Goal: Task Accomplishment & Management: Use online tool/utility

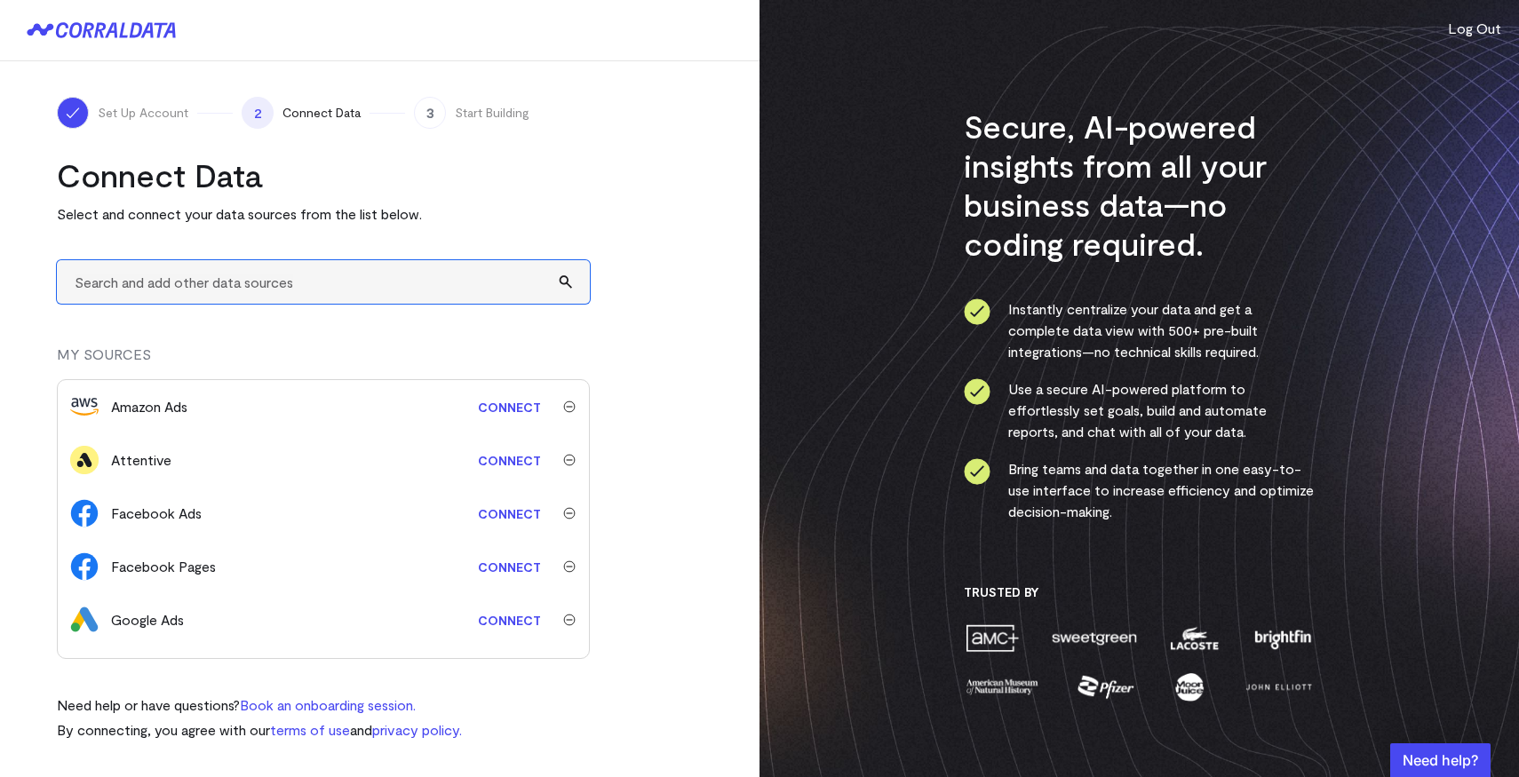
click at [241, 282] on input "text" at bounding box center [323, 282] width 533 height 44
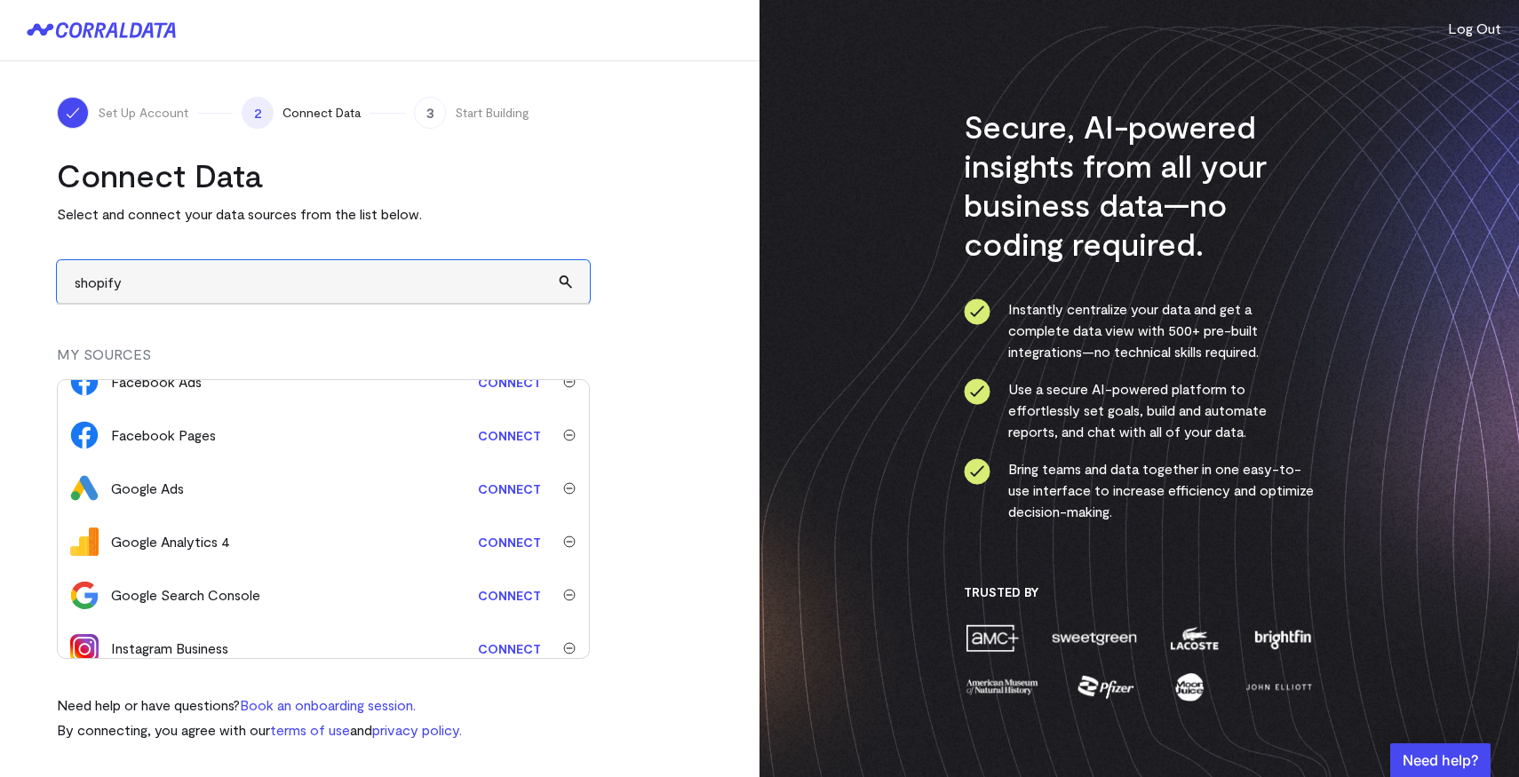
scroll to position [308, 0]
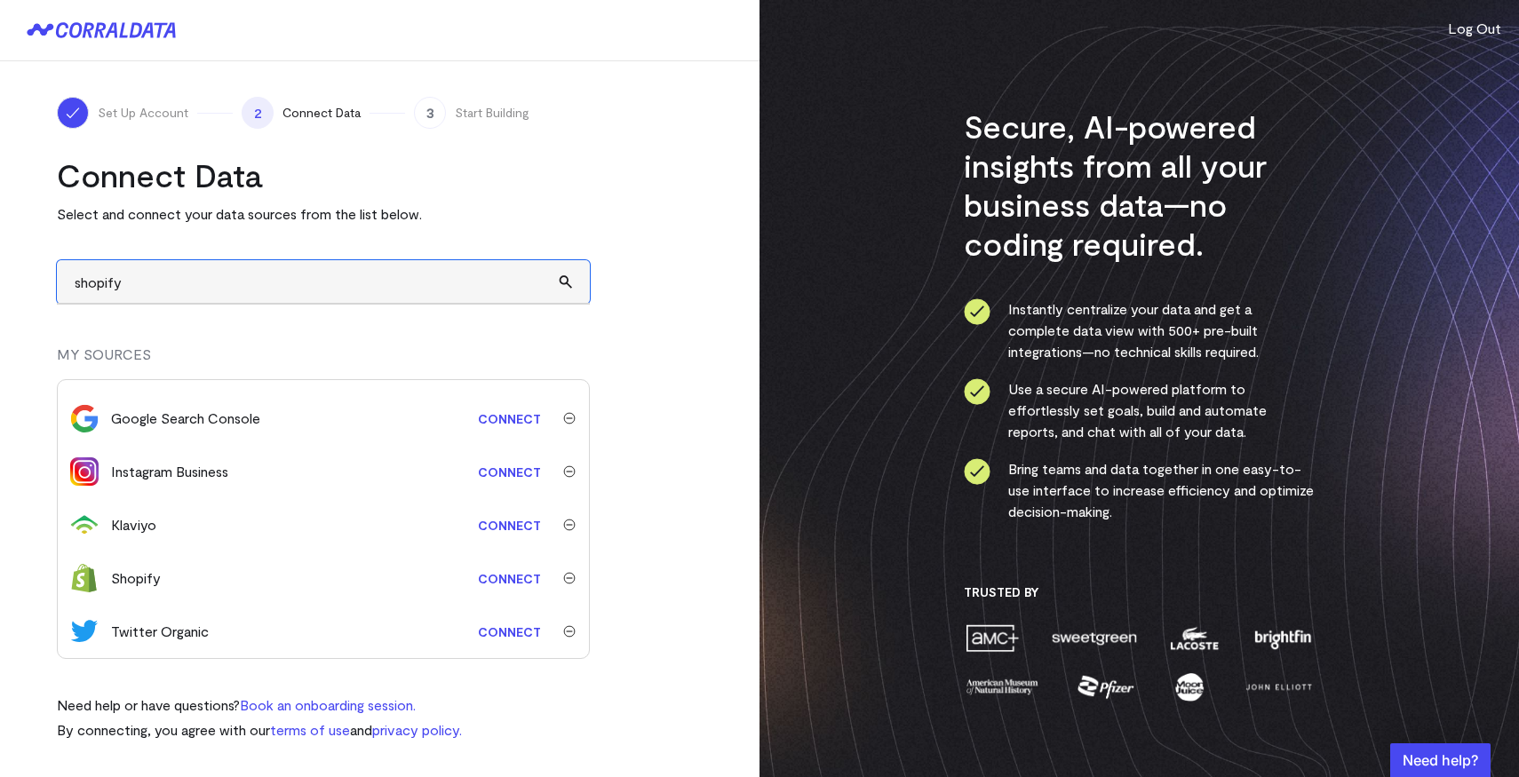
type input "shopify"
click at [489, 581] on link "Connect" at bounding box center [509, 578] width 81 height 33
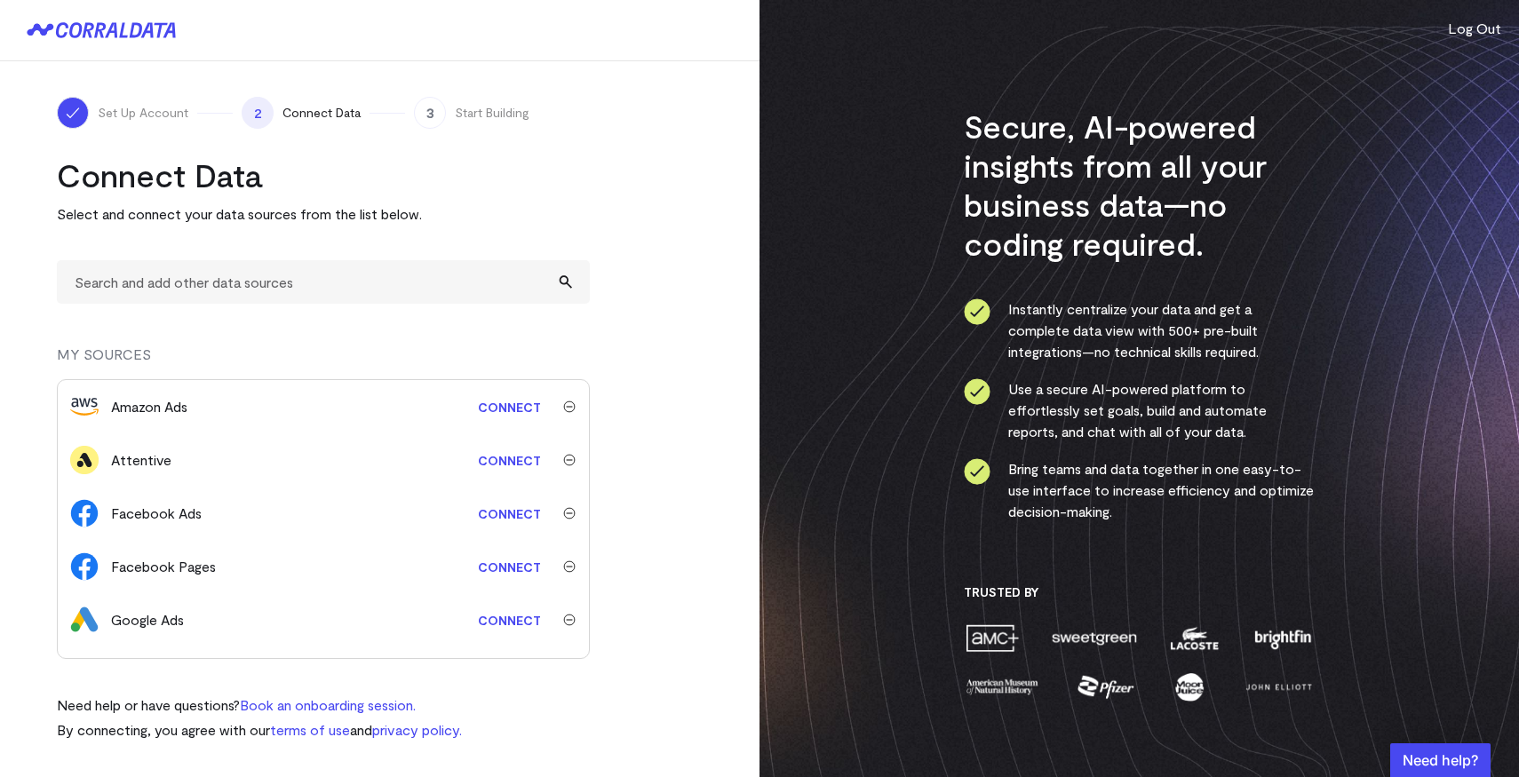
scroll to position [308, 0]
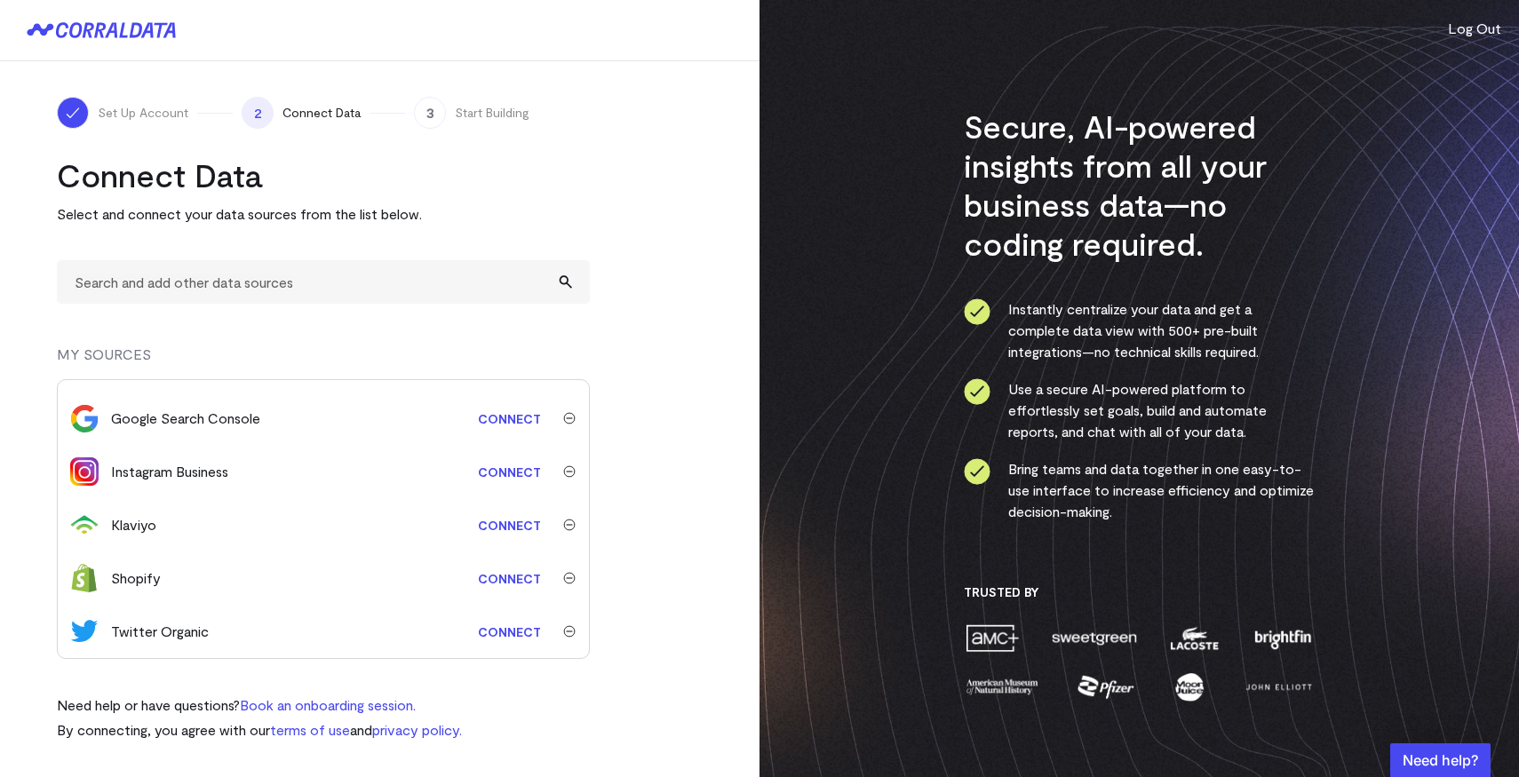
click at [490, 584] on link "Connect" at bounding box center [509, 578] width 81 height 33
